Goal: Transaction & Acquisition: Purchase product/service

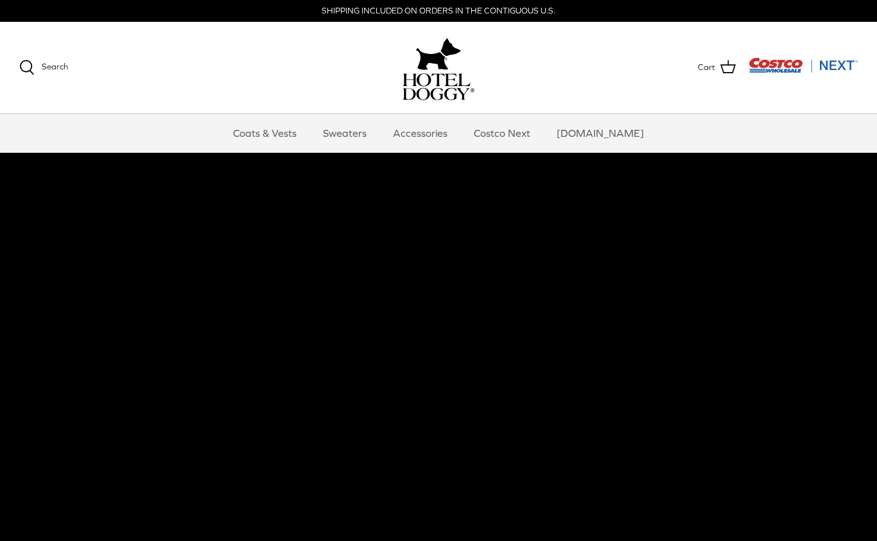
click at [434, 134] on link "Accessories" at bounding box center [421, 133] width 78 height 39
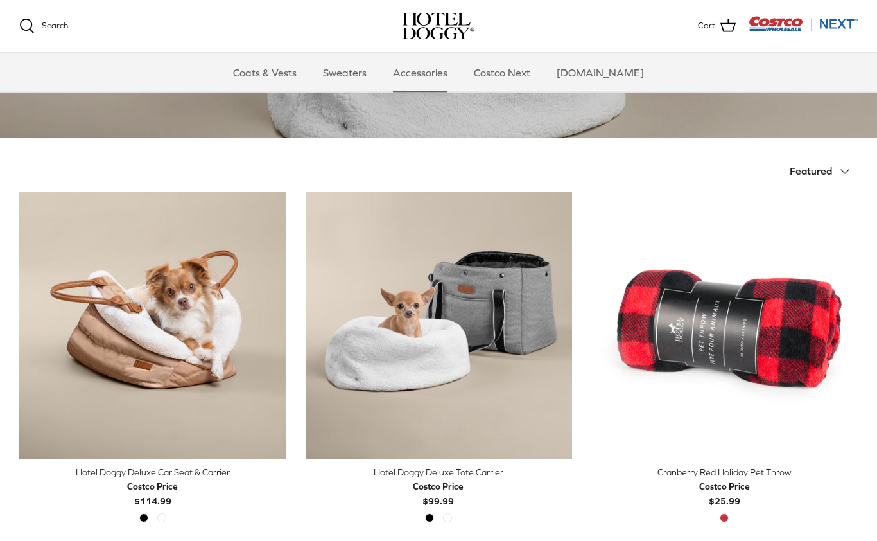
scroll to position [204, 0]
click at [418, 365] on img "Hotel Doggy Deluxe Tote Carrier" at bounding box center [438, 325] width 267 height 267
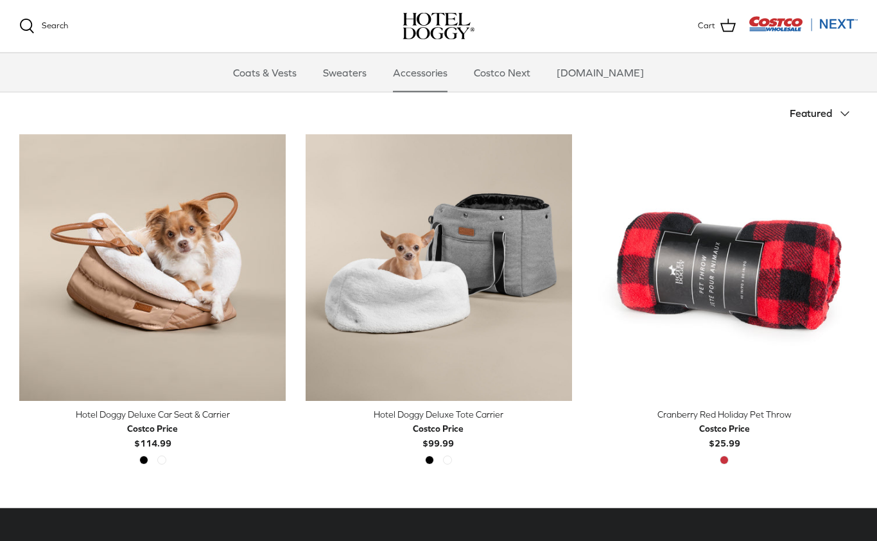
scroll to position [258, 0]
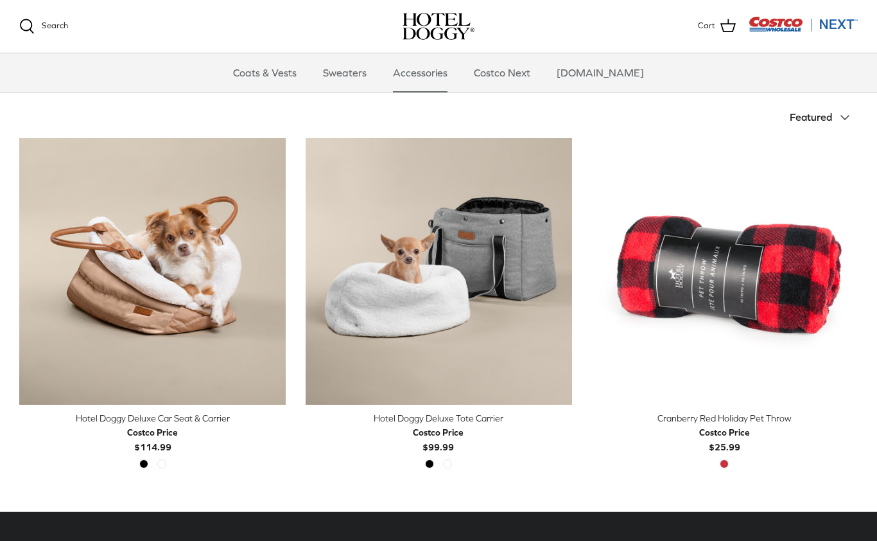
click at [118, 256] on img "Hotel Doggy Deluxe Car Seat & Carrier" at bounding box center [152, 271] width 267 height 267
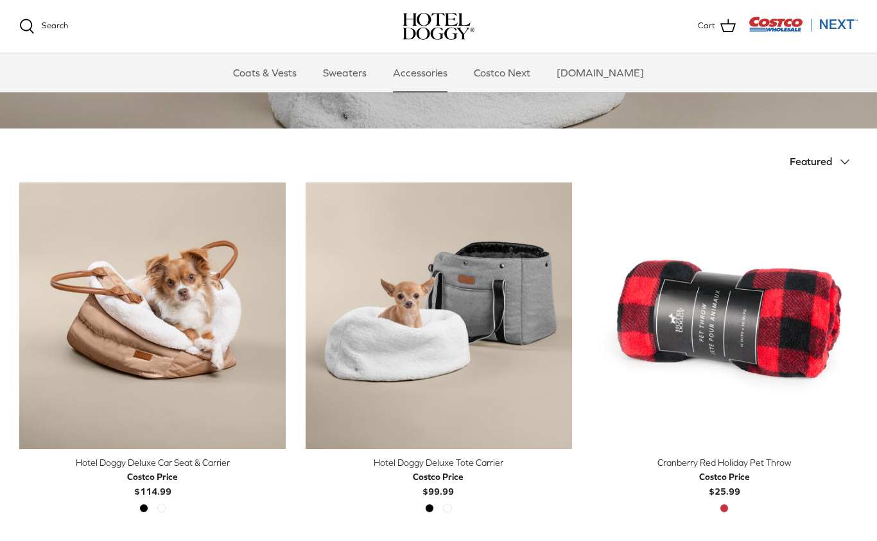
click at [426, 430] on link "Quick buy" at bounding box center [439, 429] width 254 height 26
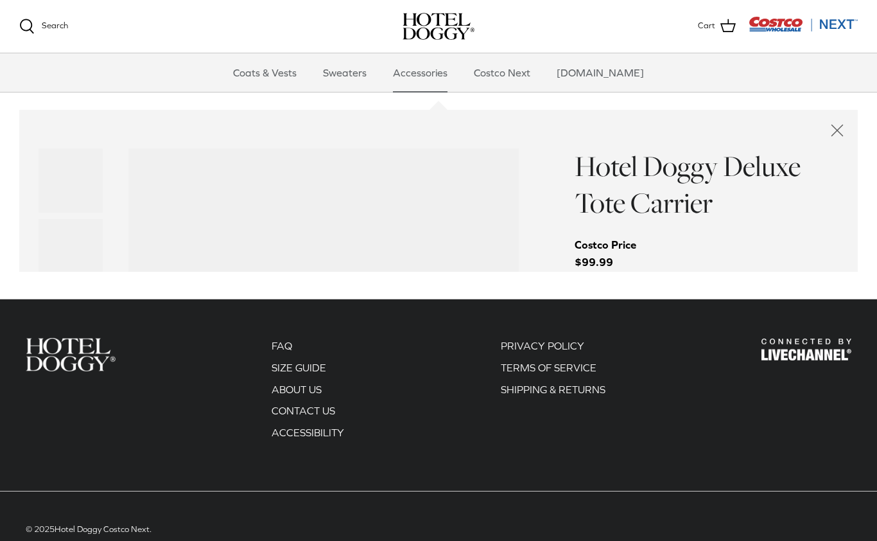
scroll to position [672, 0]
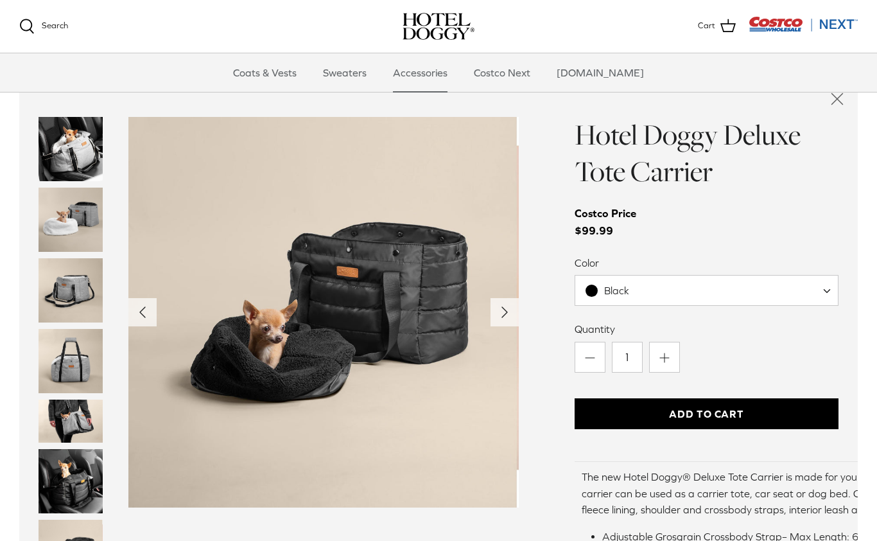
click at [749, 410] on button "Add to Cart" at bounding box center [707, 413] width 264 height 31
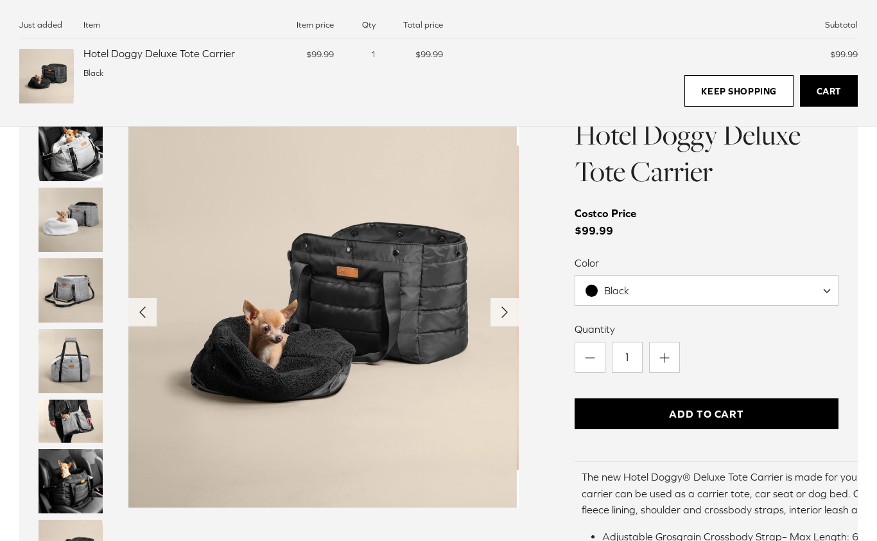
click at [742, 83] on link "Keep Shopping" at bounding box center [739, 91] width 109 height 32
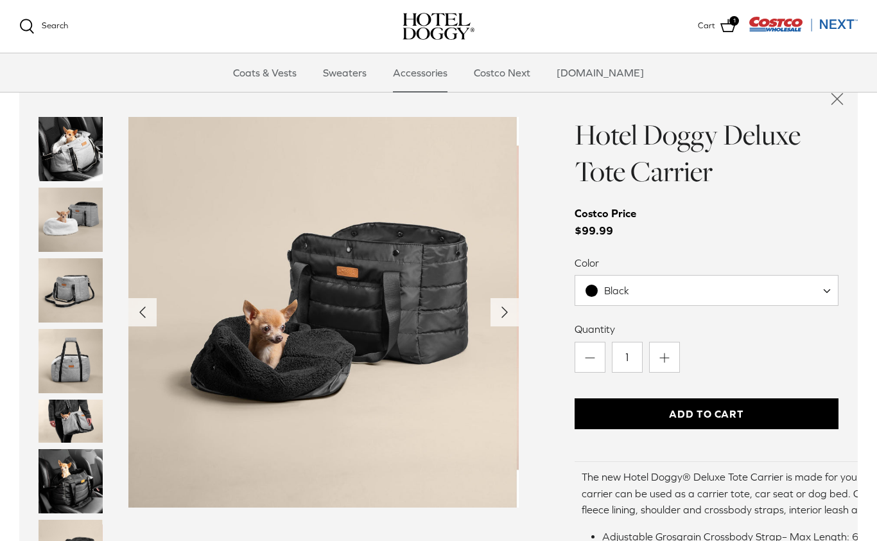
click at [515, 76] on link "Costco Next" at bounding box center [502, 72] width 80 height 39
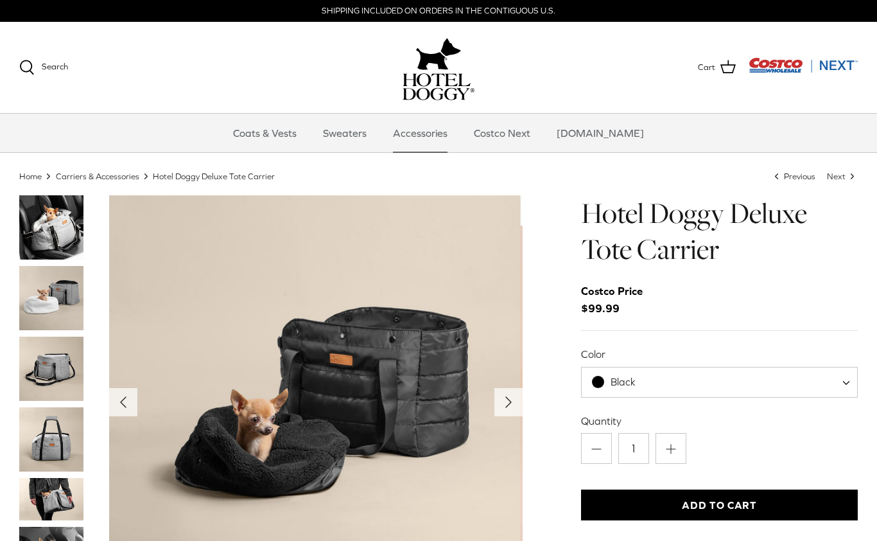
click at [44, 367] on img "Thumbnail Link" at bounding box center [51, 369] width 64 height 64
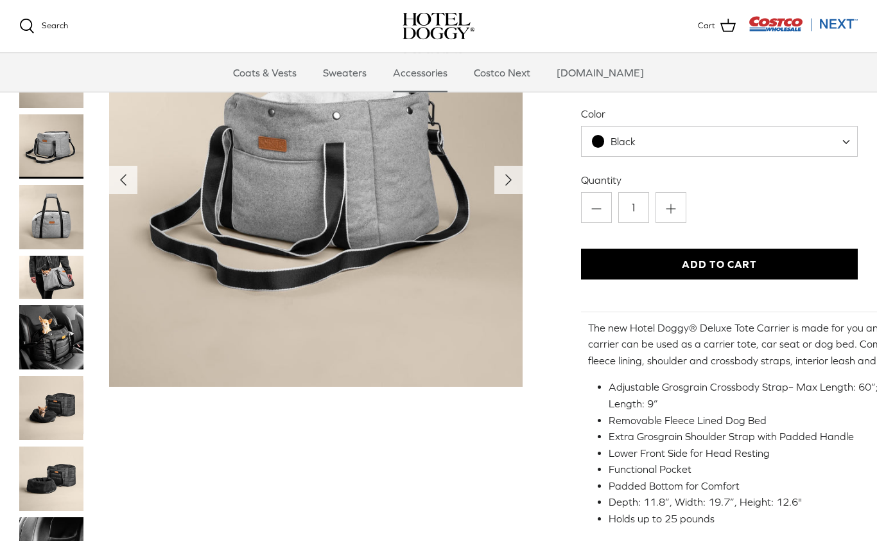
click at [37, 280] on img "Thumbnail Link" at bounding box center [51, 277] width 64 height 43
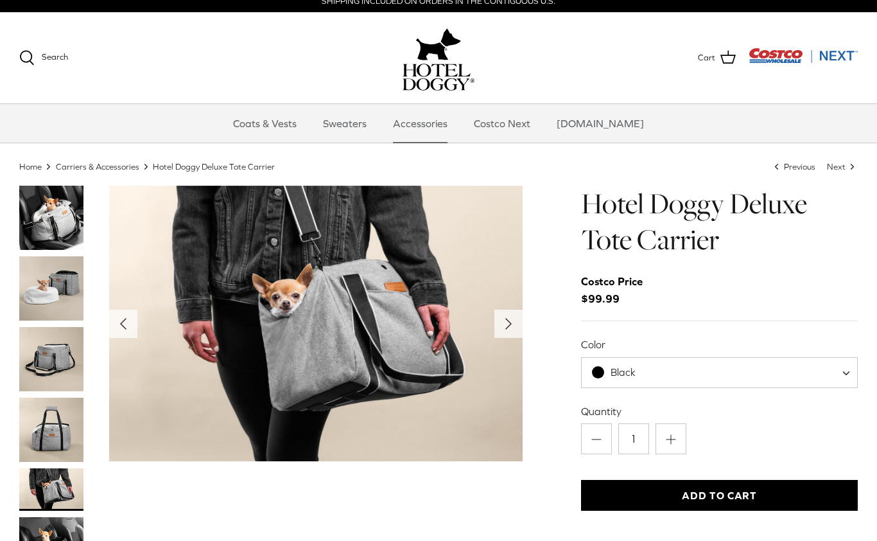
scroll to position [10, 0]
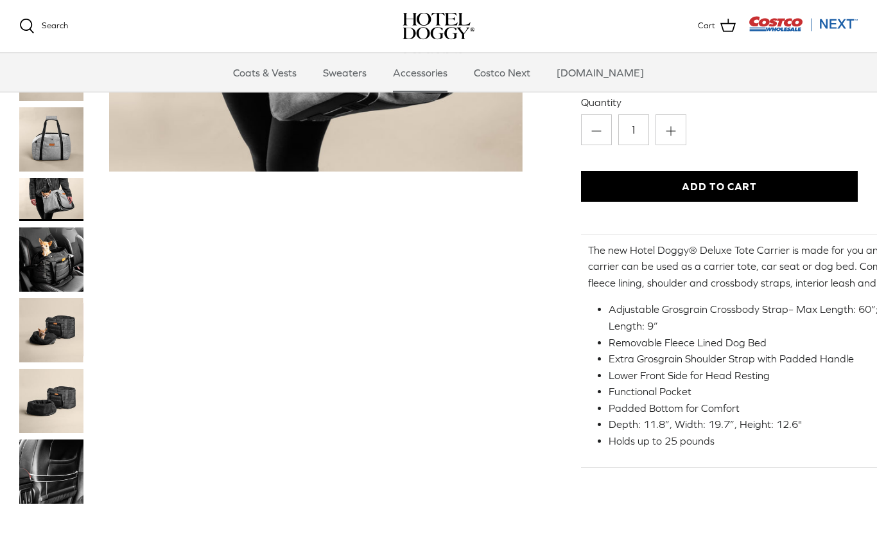
click at [41, 197] on img "Thumbnail Link" at bounding box center [51, 200] width 64 height 43
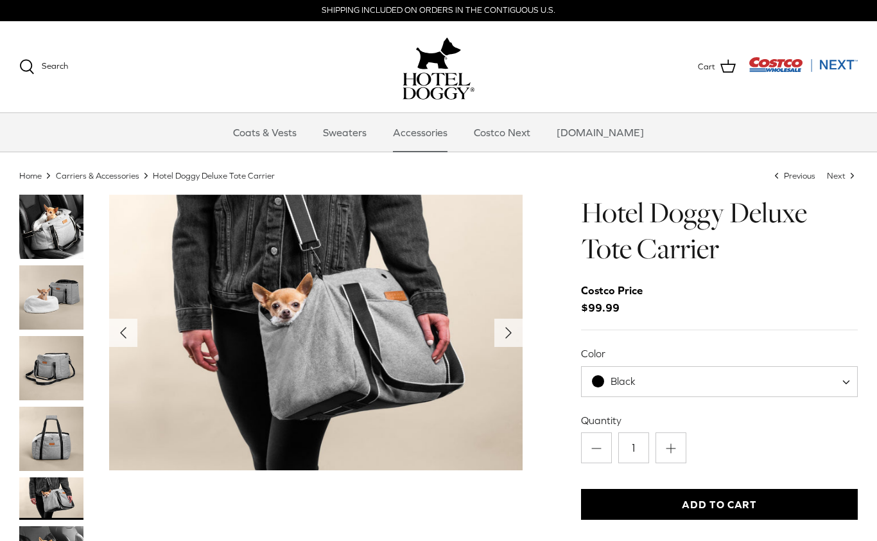
scroll to position [0, 0]
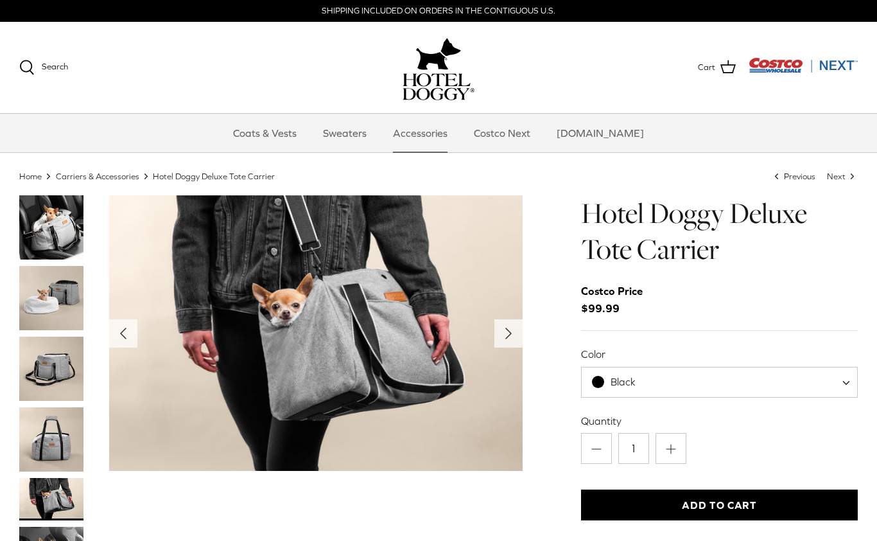
click at [511, 331] on icon "Right" at bounding box center [508, 333] width 21 height 21
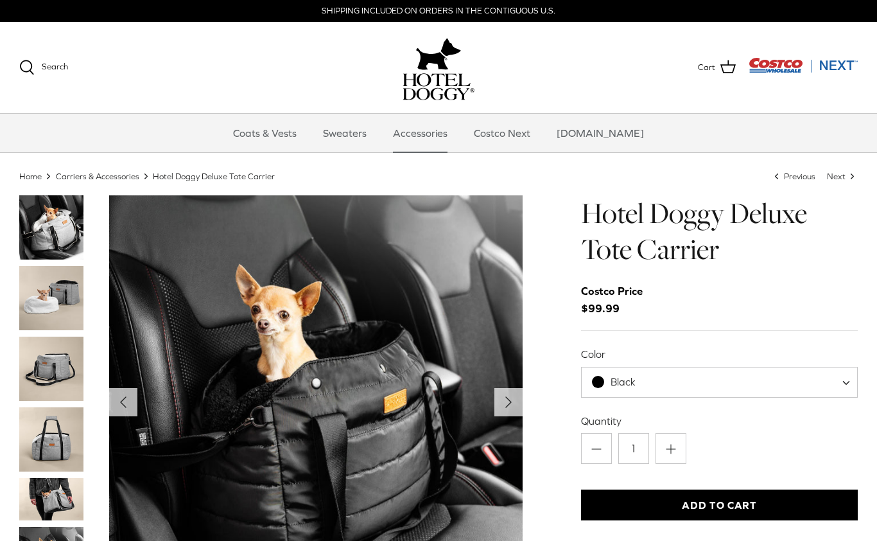
click at [510, 407] on icon "Right" at bounding box center [508, 402] width 21 height 21
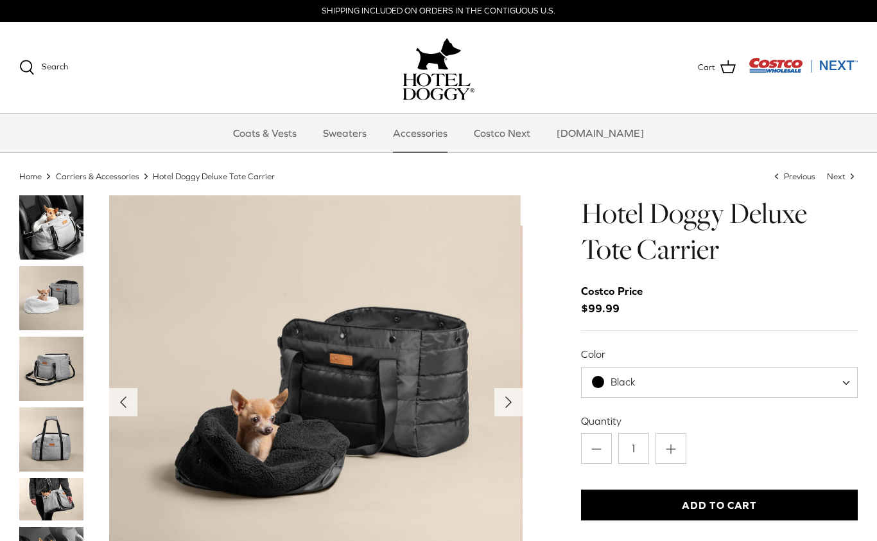
click at [507, 403] on polyline "Next" at bounding box center [508, 402] width 5 height 10
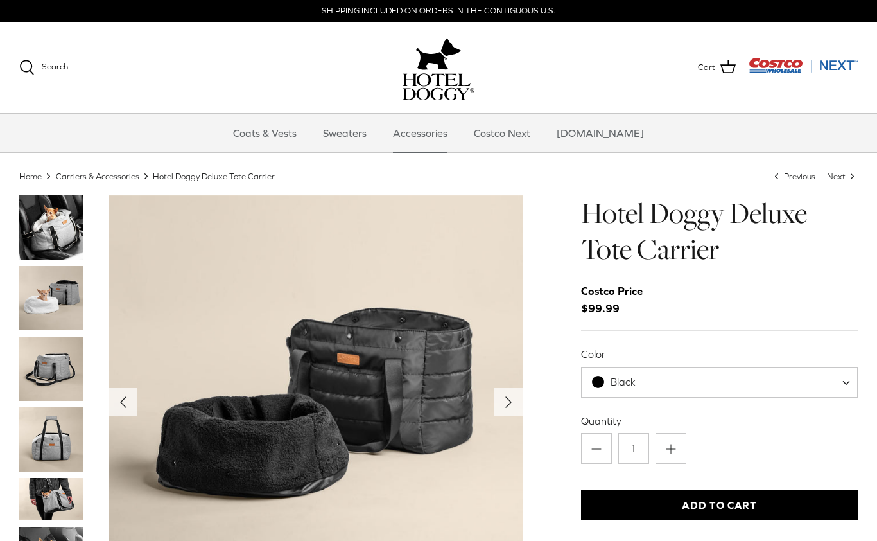
click at [500, 405] on icon "Right" at bounding box center [508, 402] width 21 height 21
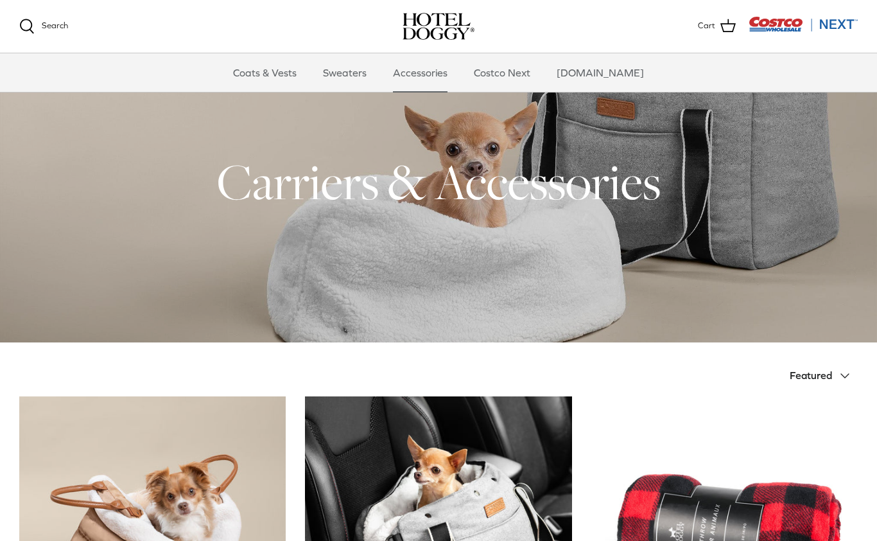
scroll to position [494, 0]
